Goal: Go to known website: Access a specific website the user already knows

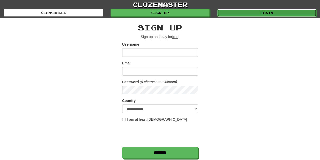
click at [240, 13] on link "Login" at bounding box center [266, 13] width 99 height 8
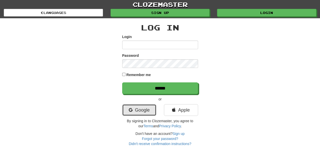
click at [139, 112] on link "Google" at bounding box center [139, 110] width 34 height 12
